Goal: Task Accomplishment & Management: Complete application form

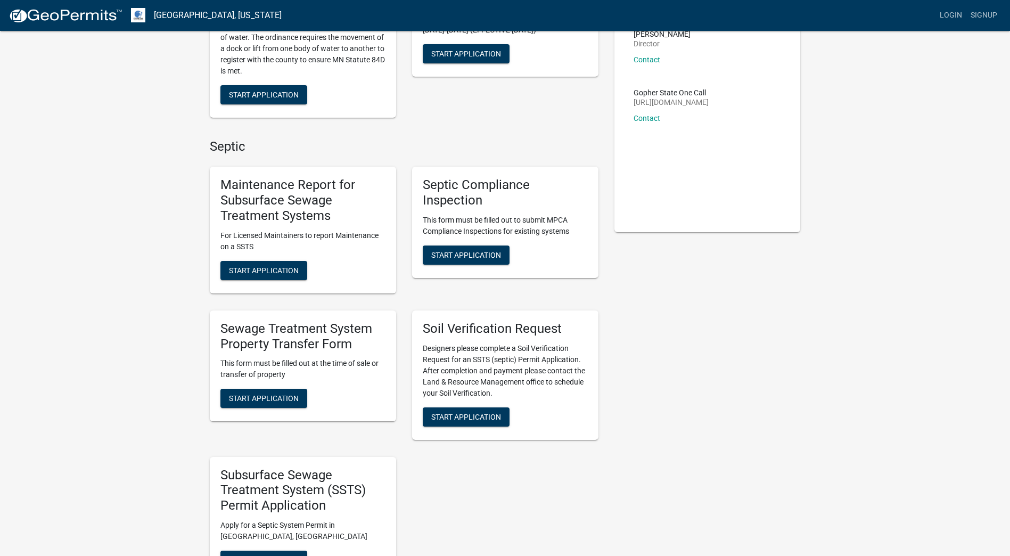
scroll to position [160, 0]
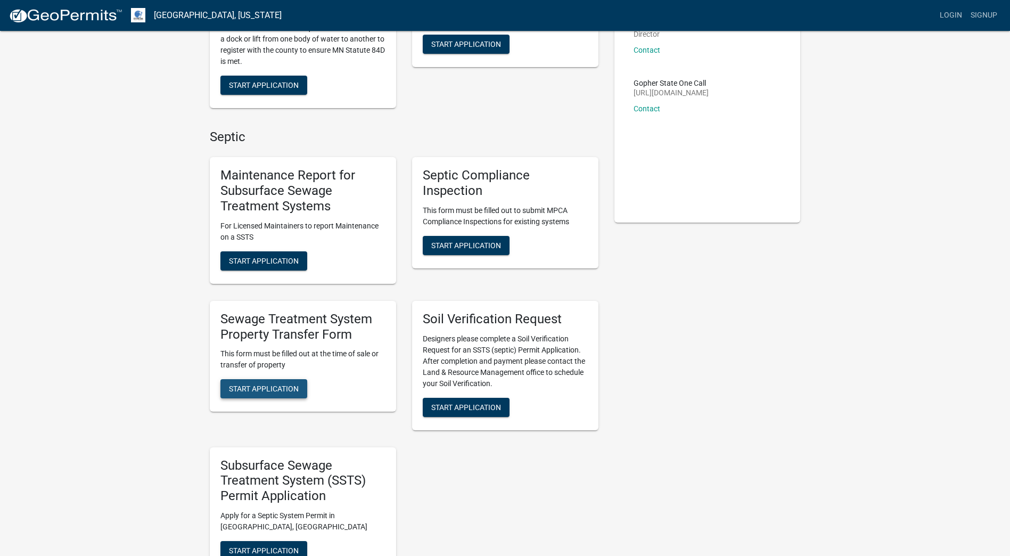
click at [263, 389] on span "Start Application" at bounding box center [264, 388] width 70 height 9
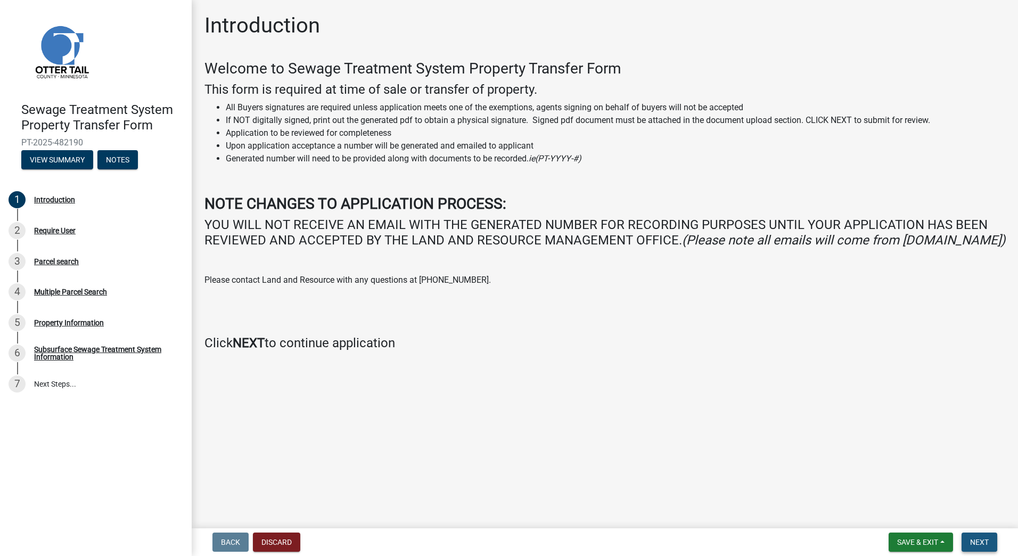
click at [974, 541] on span "Next" at bounding box center [979, 542] width 19 height 9
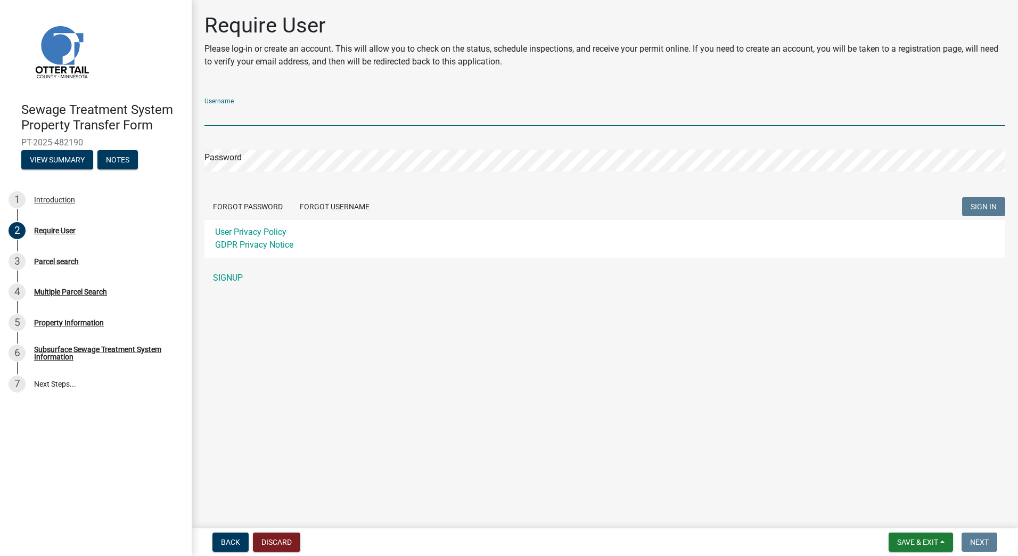
click at [250, 124] on input "Username" at bounding box center [604, 115] width 801 height 22
type input "[DOMAIN_NAME][EMAIL_ADDRESS][DOMAIN_NAME]"
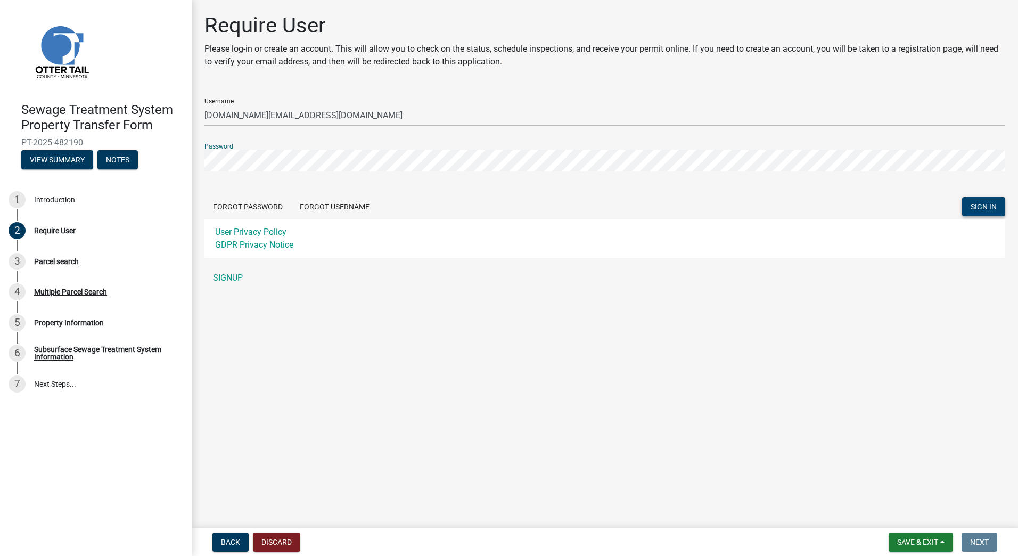
click at [982, 211] on span "SIGN IN" at bounding box center [983, 206] width 26 height 9
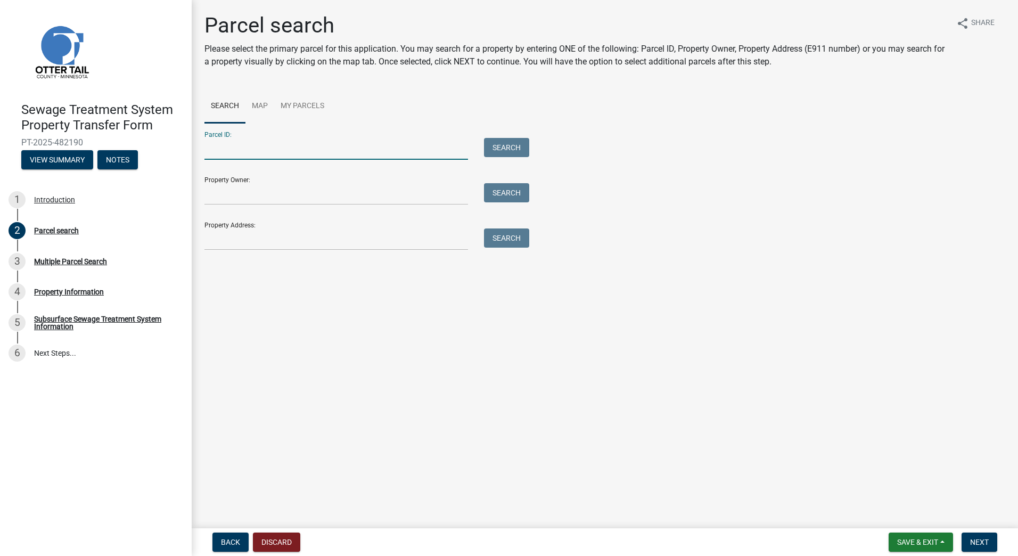
click at [220, 150] on input "Parcel ID:" at bounding box center [336, 149] width 264 height 22
click at [225, 159] on input "Parcel ID:" at bounding box center [336, 149] width 264 height 22
